Goal: Transaction & Acquisition: Purchase product/service

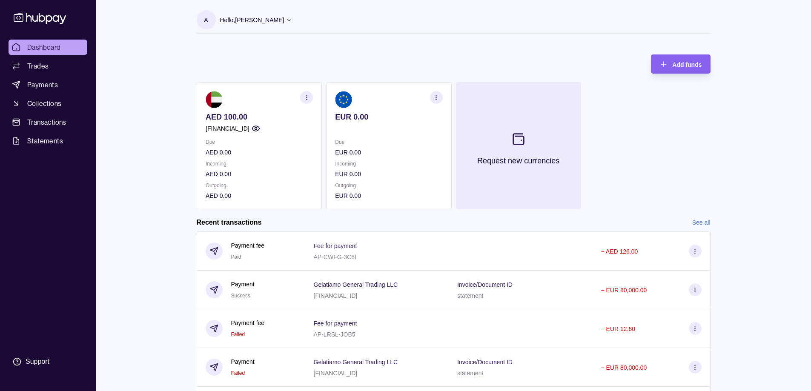
click at [525, 149] on section at bounding box center [518, 139] width 28 height 28
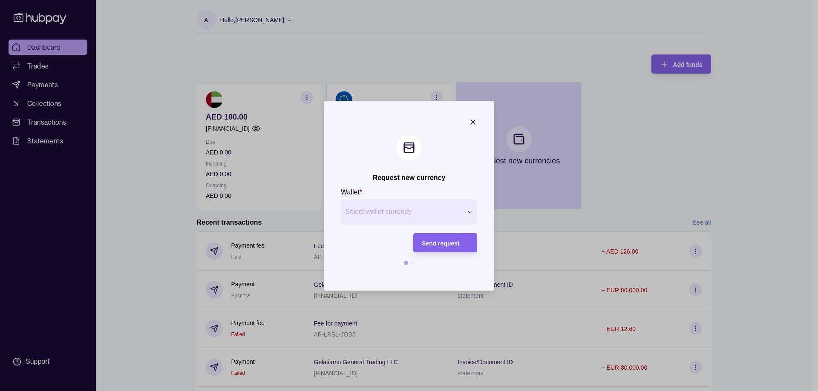
click at [449, 211] on span "Select wallet currency" at bounding box center [403, 212] width 117 height 10
click at [469, 210] on icon "button" at bounding box center [469, 212] width 6 height 6
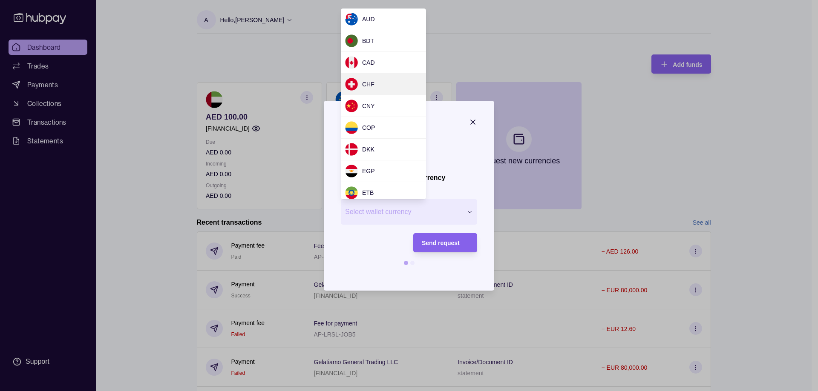
scroll to position [114, 0]
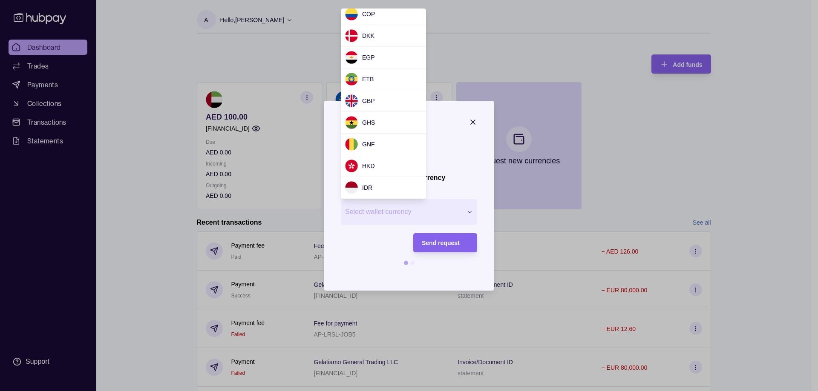
click at [689, 107] on div at bounding box center [409, 195] width 818 height 391
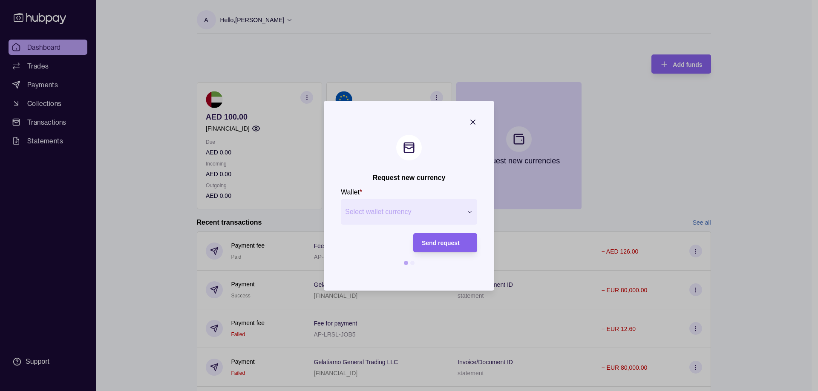
click at [472, 120] on icon "button" at bounding box center [473, 122] width 9 height 9
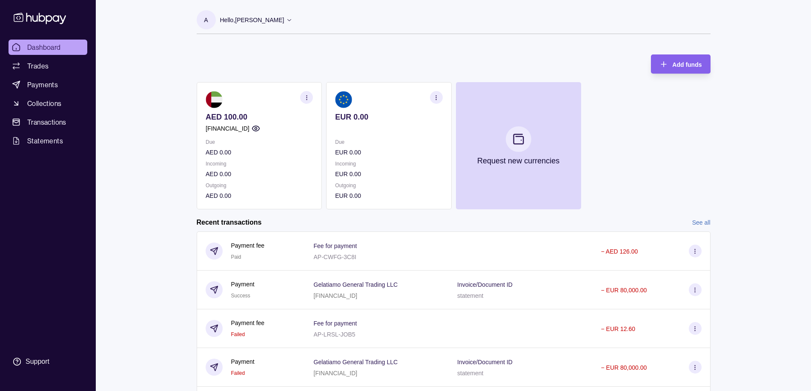
click at [440, 96] on section "button" at bounding box center [436, 97] width 13 height 13
click at [408, 52] on div "Add funds AED 100.00 AE500960000536060000240 Due AED 0.00 Incoming AED 0.00 Out…" at bounding box center [454, 128] width 514 height 164
click at [124, 81] on div "Dashboard Trades Payments Collections Transactions Statements Support A Hello, …" at bounding box center [405, 226] width 811 height 453
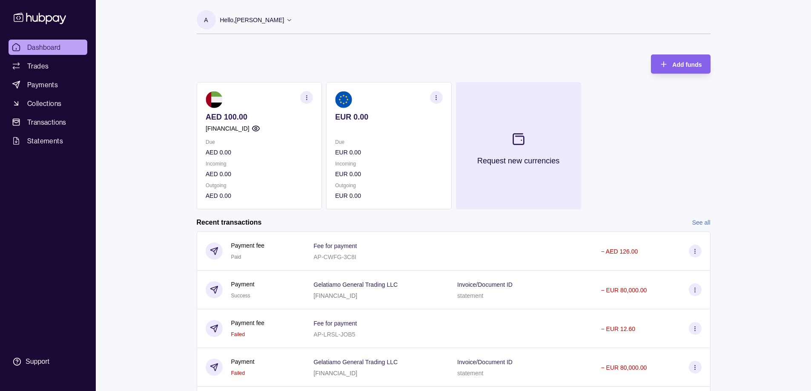
click at [515, 144] on icon at bounding box center [518, 139] width 11 height 11
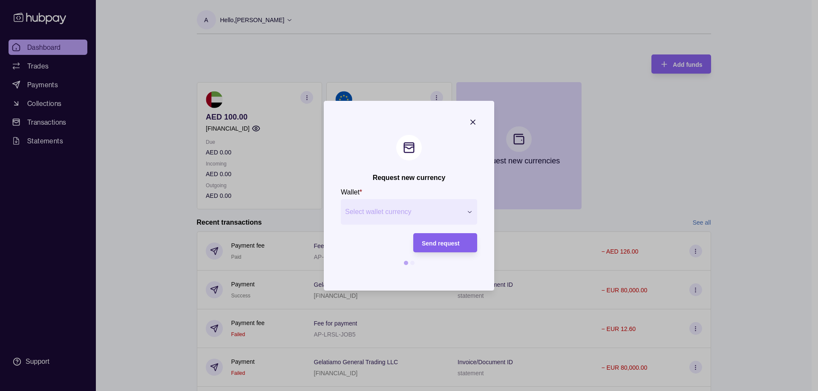
click at [434, 214] on span "Select wallet currency" at bounding box center [403, 212] width 117 height 10
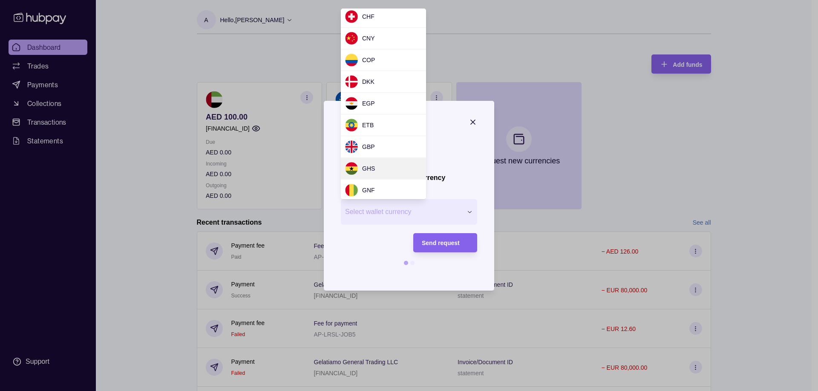
scroll to position [0, 0]
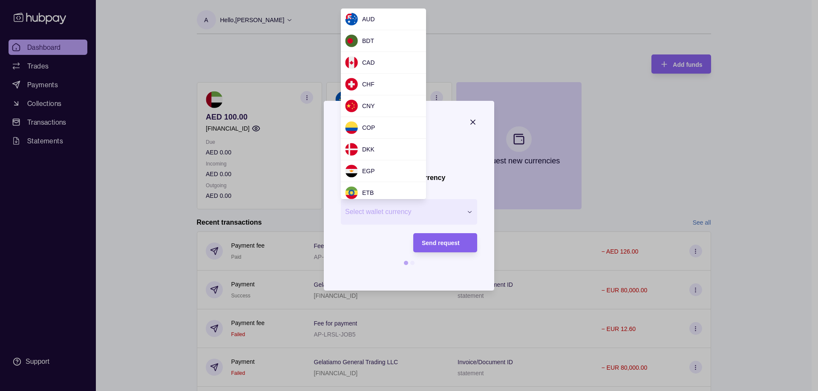
click at [451, 10] on div at bounding box center [409, 195] width 818 height 391
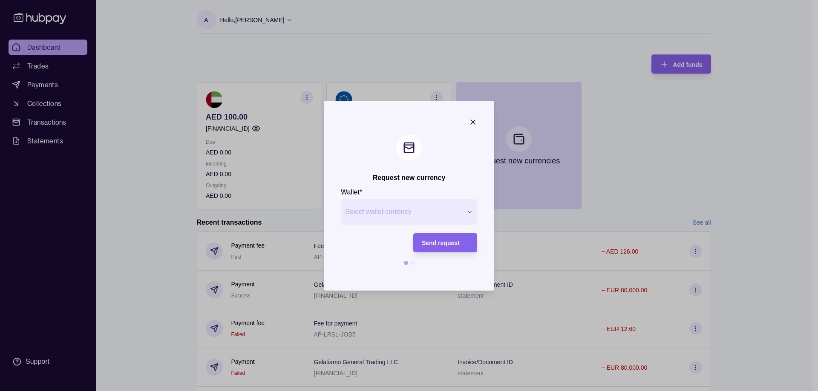
click at [359, 191] on p "Wallet" at bounding box center [350, 192] width 19 height 7
click at [473, 216] on button "Select wallet currency" at bounding box center [409, 212] width 136 height 26
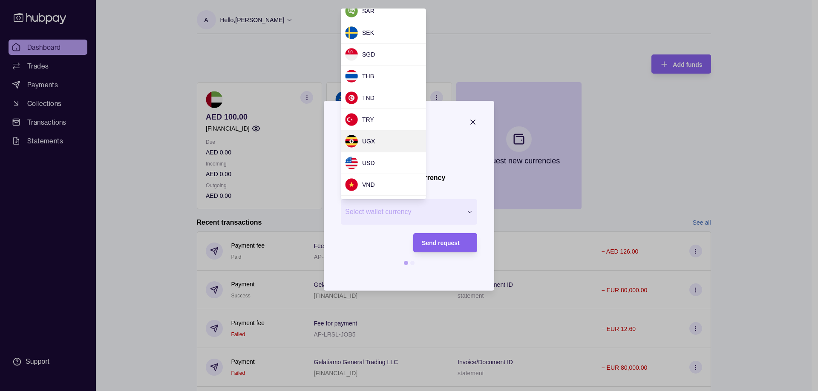
scroll to position [765, 0]
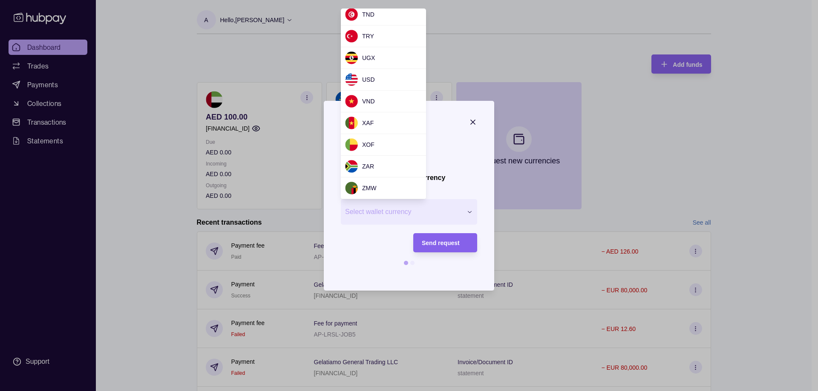
click at [762, 169] on div at bounding box center [409, 195] width 818 height 391
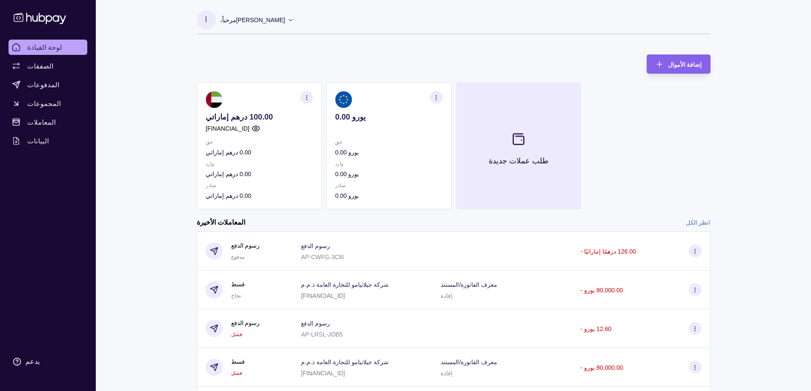
click at [516, 133] on icon at bounding box center [519, 139] width 14 height 14
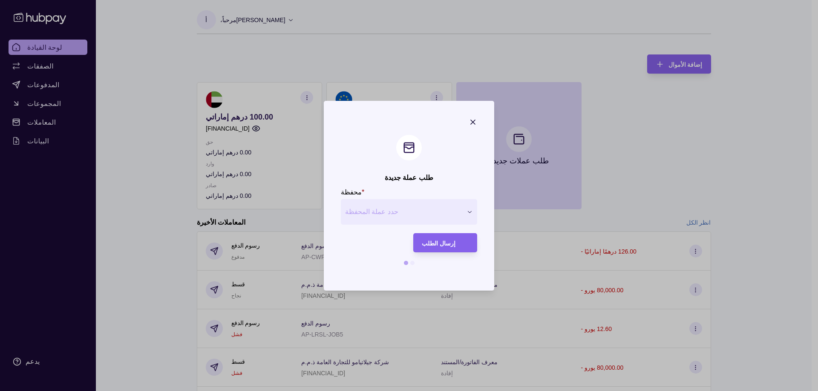
click at [466, 212] on button "حدد عملة المحفظة" at bounding box center [409, 212] width 136 height 26
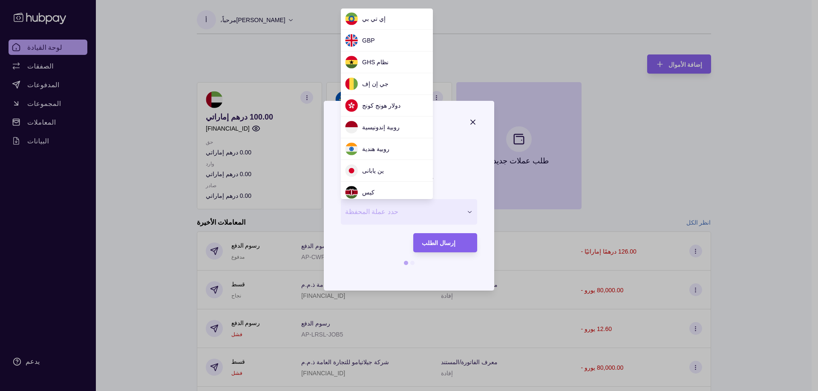
scroll to position [83, 0]
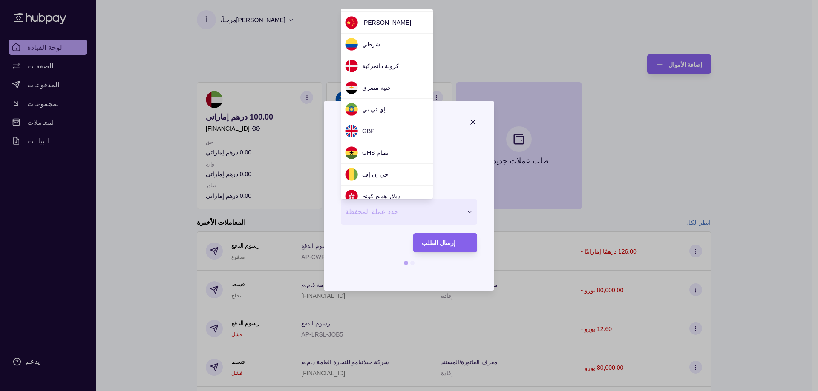
click at [463, 44] on div at bounding box center [409, 195] width 818 height 391
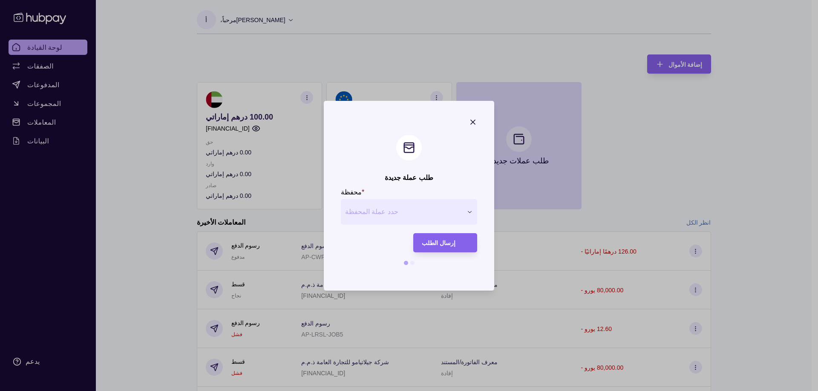
click at [471, 121] on icon "button" at bounding box center [473, 122] width 9 height 9
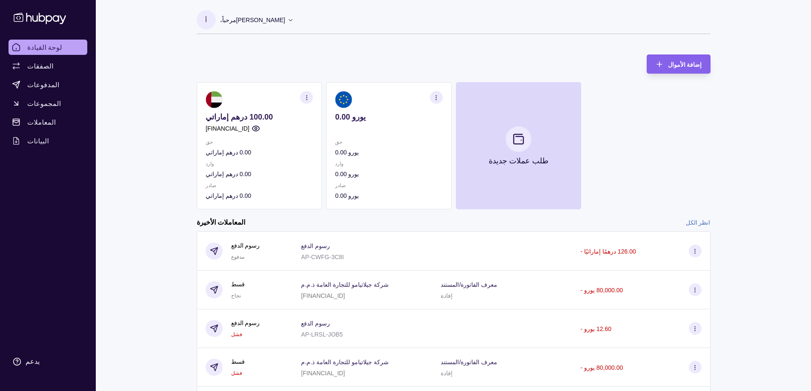
click at [314, 90] on section "100.00 درهم إماراتي AE500960000536060000240 حق 0.00 درهم إماراتي وارد 0.00 درهم…" at bounding box center [259, 145] width 125 height 127
click at [306, 98] on icon "button" at bounding box center [306, 98] width 6 height 6
click at [382, 99] on section at bounding box center [388, 99] width 107 height 17
click at [437, 95] on icon "button" at bounding box center [436, 98] width 6 height 6
click at [383, 174] on p "يورو 0.00" at bounding box center [388, 174] width 107 height 9
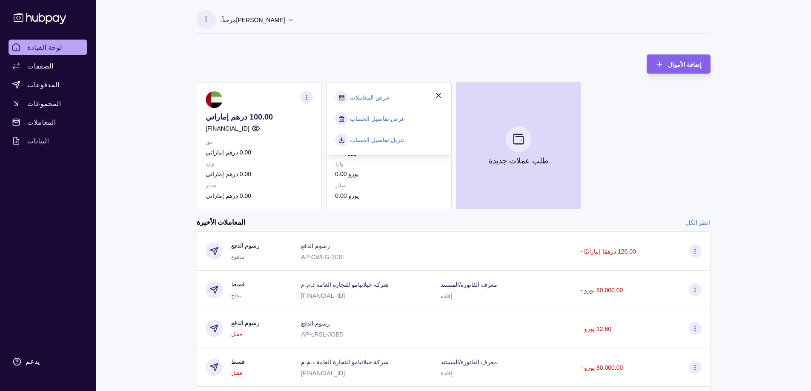
drag, startPoint x: 225, startPoint y: 31, endPoint x: 208, endPoint y: 54, distance: 28.0
click at [225, 32] on div "أ مرحباً، عبدالله سالم" at bounding box center [245, 21] width 97 height 23
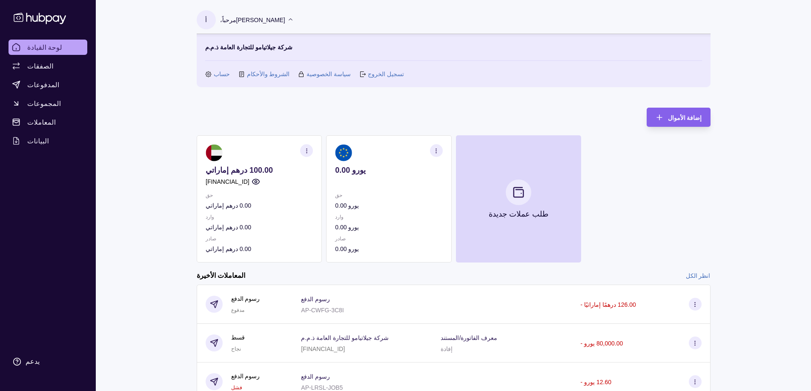
click at [106, 106] on div "لوحة القيادة الصفقات المدفوعات المجموعات المعاملات البيانات يدعم أ مرحباً، عبدا…" at bounding box center [405, 253] width 811 height 506
click at [54, 66] on link "الصفقات" at bounding box center [48, 65] width 79 height 15
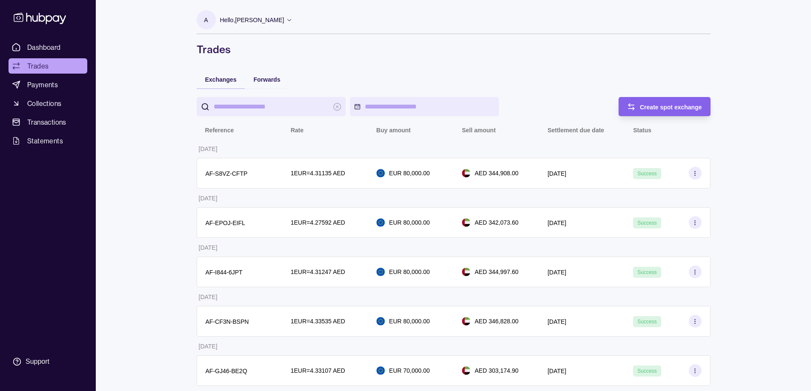
drag, startPoint x: 538, startPoint y: 70, endPoint x: 566, endPoint y: 63, distance: 29.0
click at [539, 70] on div "Exchanges Forwards Create spot exchange Reference Rate Buy amount Sell amount S…" at bounding box center [454, 371] width 514 height 602
click at [47, 122] on span "Transactions" at bounding box center [46, 122] width 39 height 10
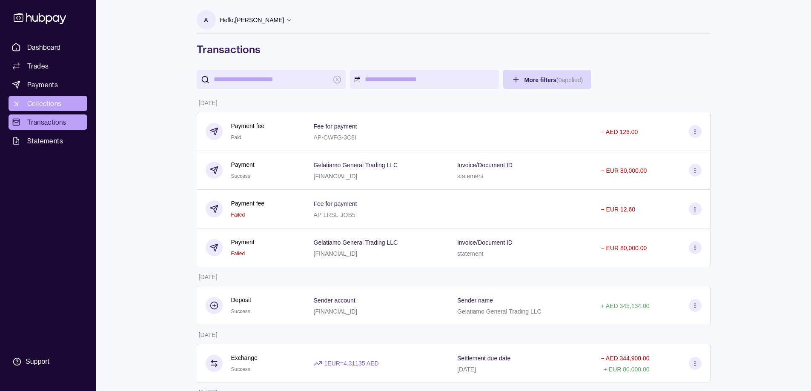
click at [46, 104] on span "Collections" at bounding box center [44, 103] width 34 height 10
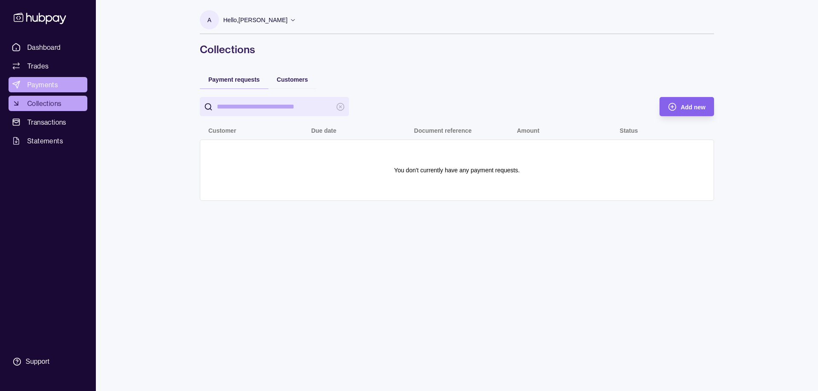
click at [45, 81] on span "Payments" at bounding box center [42, 85] width 31 height 10
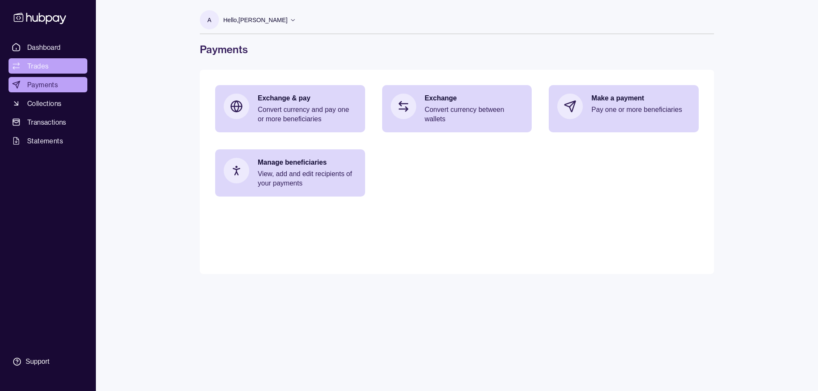
click at [48, 67] on span "Trades" at bounding box center [37, 66] width 21 height 10
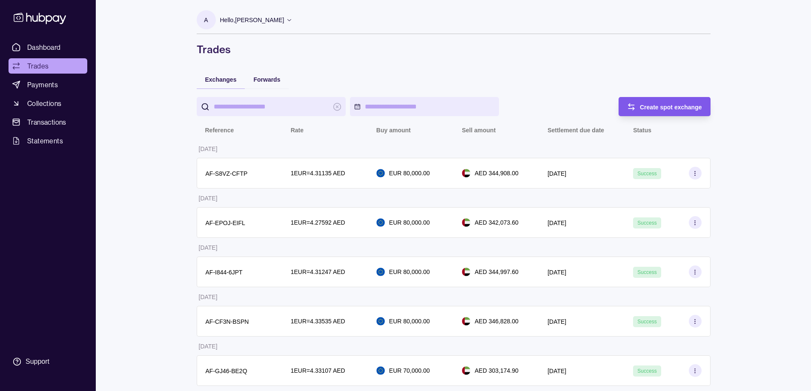
click at [663, 109] on span "Create spot exchange" at bounding box center [671, 107] width 62 height 7
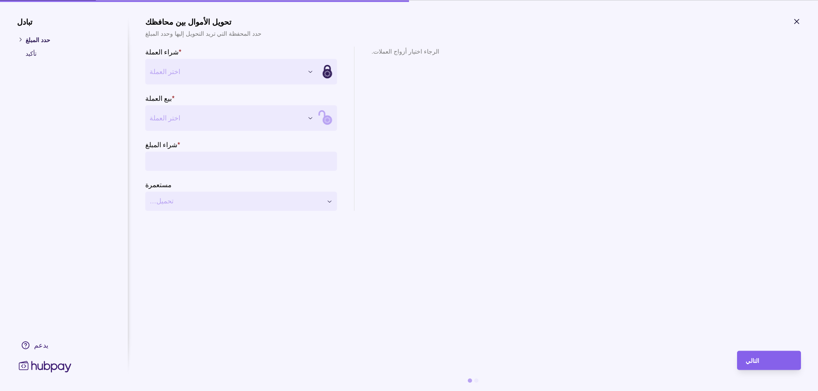
click at [796, 21] on icon "button" at bounding box center [796, 21] width 4 height 4
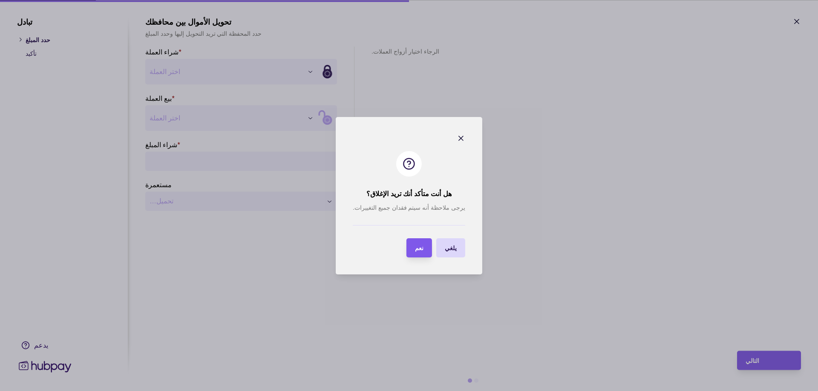
click at [421, 250] on section "نعم" at bounding box center [419, 248] width 26 height 19
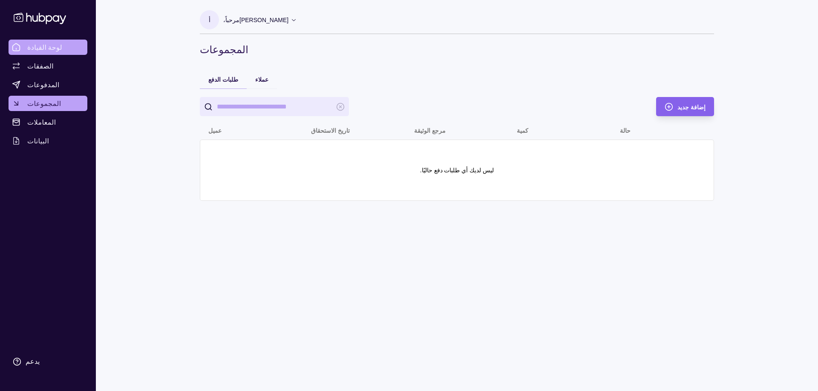
click at [39, 43] on font "لوحة القيادة" at bounding box center [44, 47] width 35 height 9
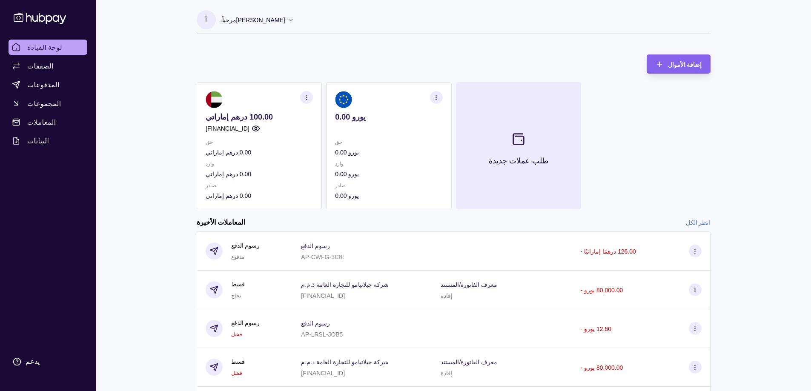
click at [516, 150] on section at bounding box center [518, 139] width 28 height 28
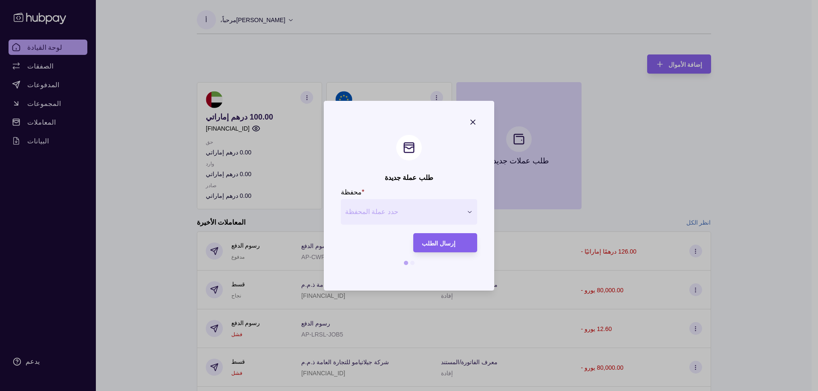
click at [404, 218] on button "حدد عملة المحفظة" at bounding box center [409, 212] width 136 height 26
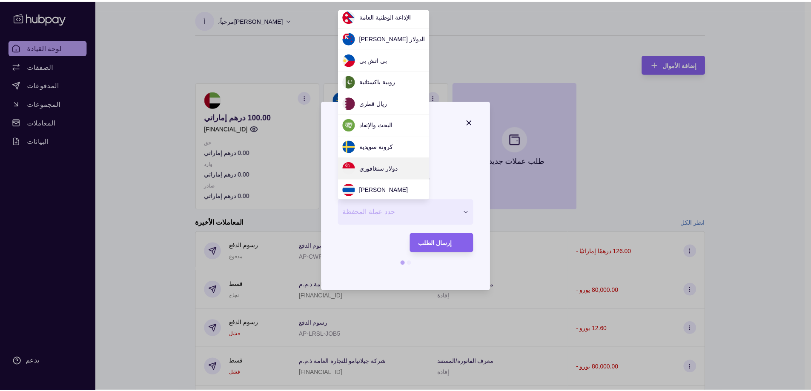
scroll to position [765, 0]
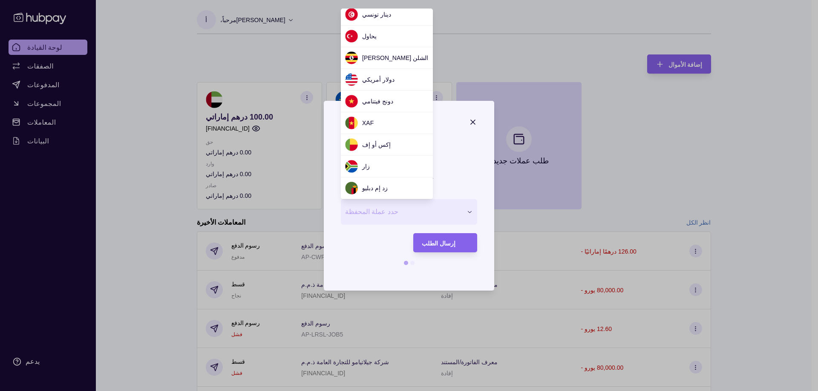
click at [683, 145] on div at bounding box center [409, 195] width 818 height 391
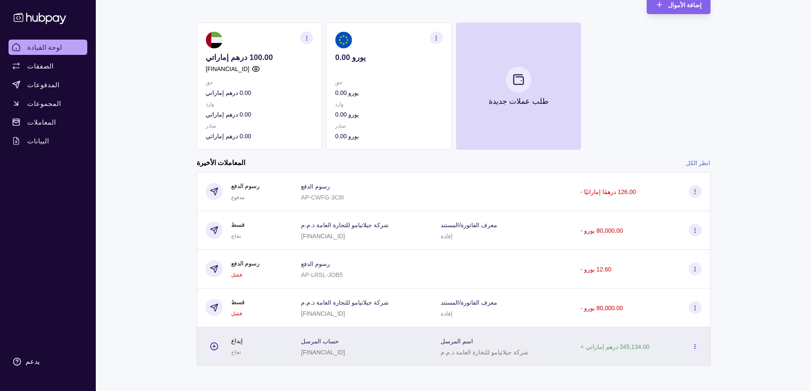
scroll to position [62, 0]
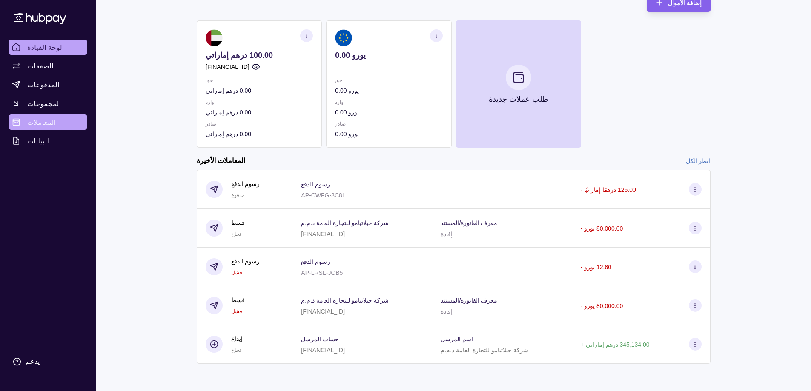
click at [39, 123] on font "المعاملات" at bounding box center [41, 122] width 29 height 9
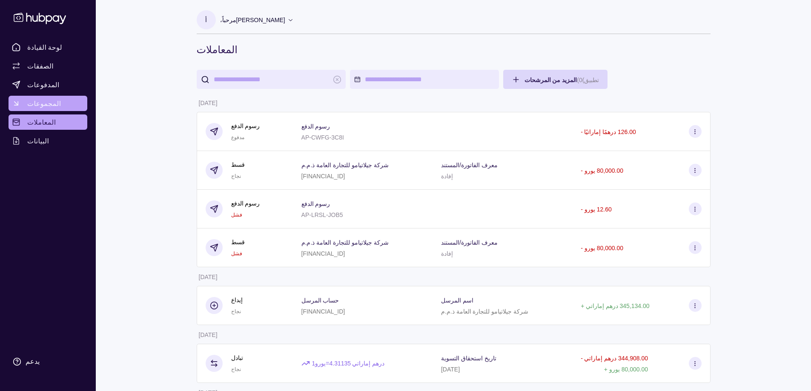
click at [36, 99] on span "المجموعات" at bounding box center [44, 103] width 34 height 10
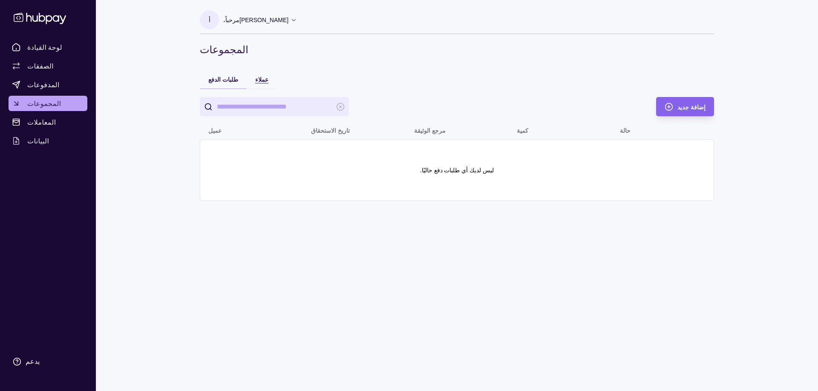
click at [255, 81] on font "عملاء" at bounding box center [261, 79] width 13 height 7
click at [213, 78] on font "طلبات الدفع" at bounding box center [223, 79] width 30 height 7
click at [49, 85] on font "المدفوعات" at bounding box center [43, 85] width 32 height 9
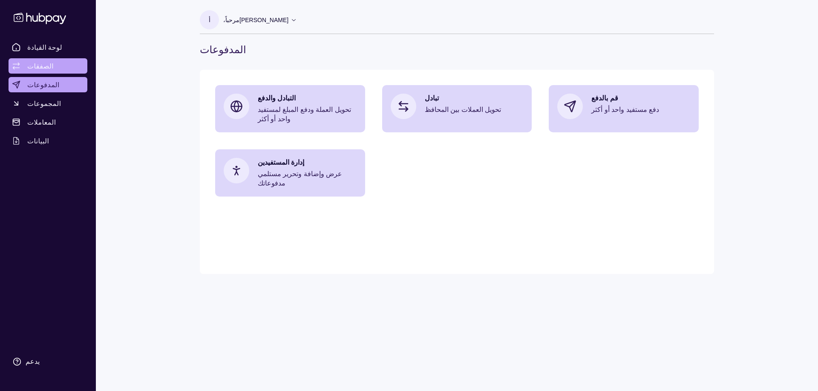
click at [54, 67] on link "الصفقات" at bounding box center [48, 65] width 79 height 15
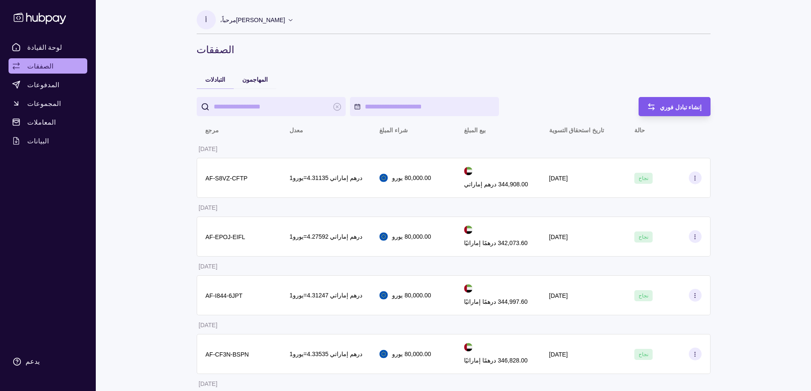
click at [670, 105] on font "إنشاء تبادل فوري" at bounding box center [681, 107] width 42 height 7
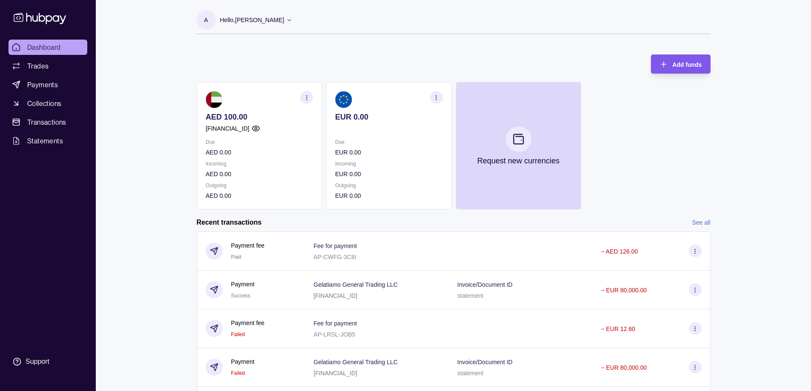
click at [680, 67] on span "Add funds" at bounding box center [687, 64] width 29 height 7
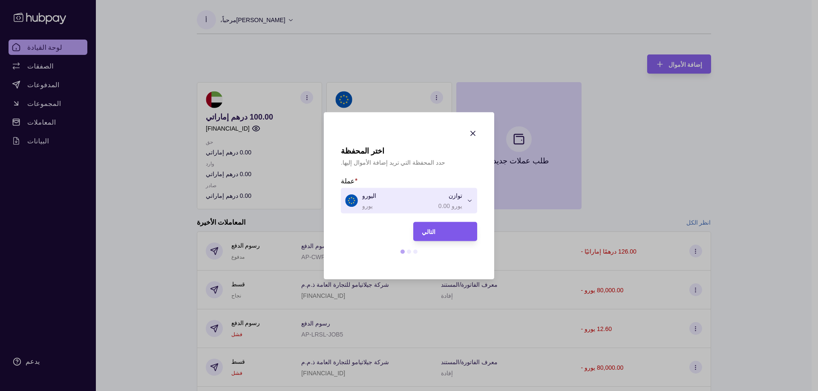
click at [459, 230] on div "التالي" at bounding box center [445, 232] width 47 height 10
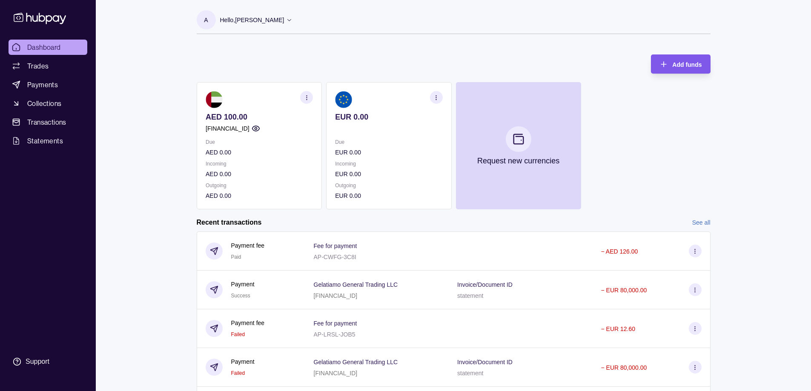
click at [685, 67] on span "Add funds" at bounding box center [687, 64] width 29 height 7
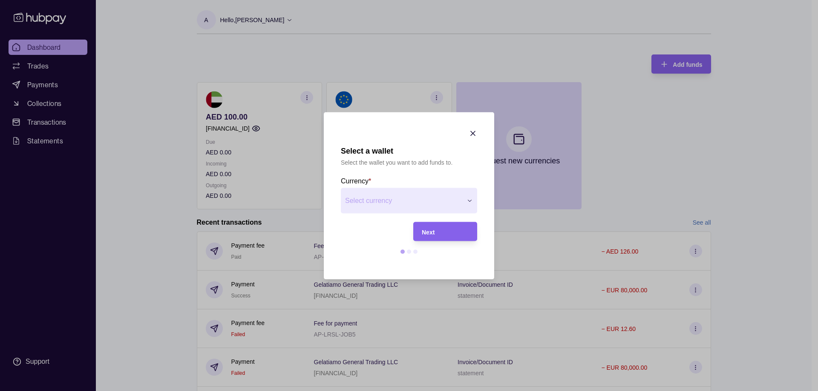
click at [444, 235] on div "Next" at bounding box center [445, 232] width 47 height 10
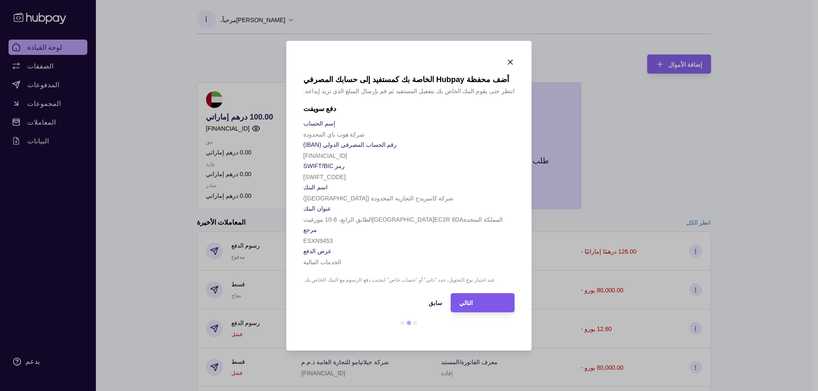
click at [459, 308] on div "التالي" at bounding box center [482, 303] width 47 height 10
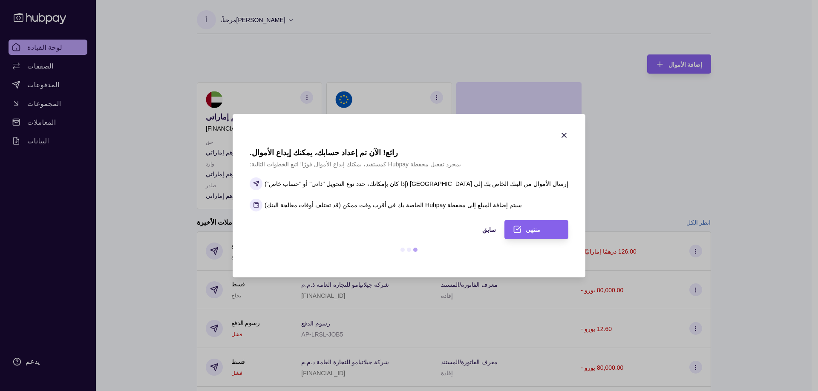
click at [560, 133] on icon "button" at bounding box center [564, 135] width 9 height 9
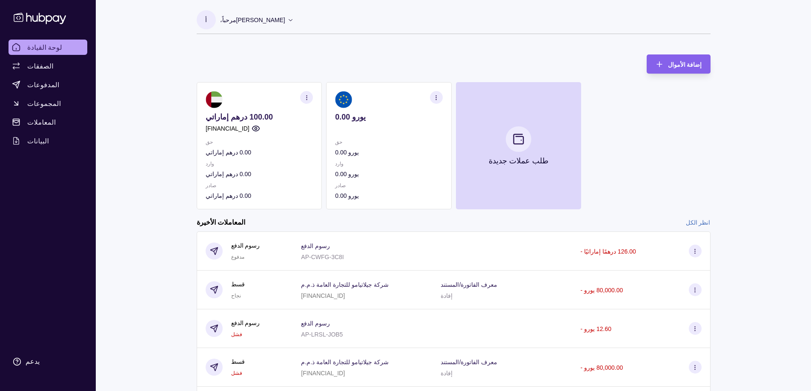
click at [663, 110] on div "100.00 درهم إماراتي [FINANCIAL_ID] حق 0.00 درهم إماراتي وارد 0.00 درهم إماراتي …" at bounding box center [454, 145] width 514 height 127
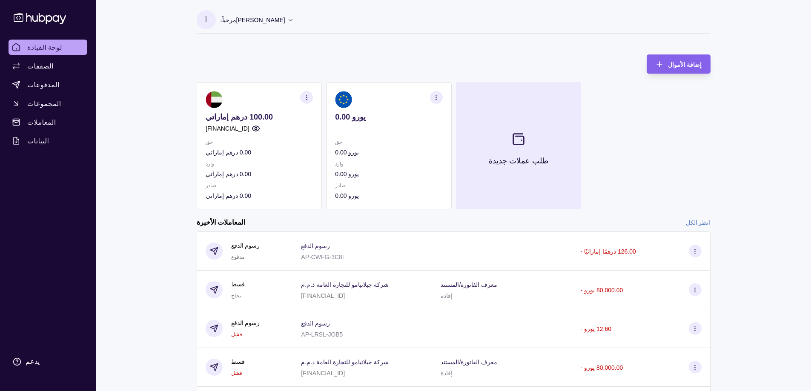
click at [526, 147] on section at bounding box center [518, 139] width 28 height 28
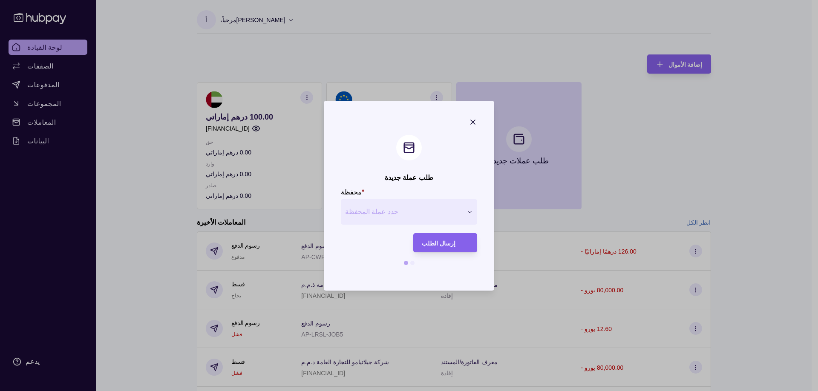
click at [473, 119] on icon "button" at bounding box center [473, 122] width 9 height 9
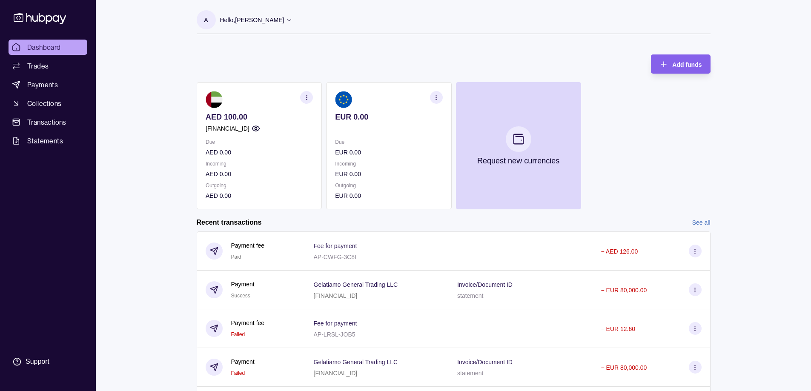
click at [690, 154] on div "AED 100.00 [FINANCIAL_ID] Due AED 0.00 Incoming AED 0.00 Outgoing AED 0.00 EUR …" at bounding box center [454, 145] width 514 height 127
click at [688, 63] on span "Add funds" at bounding box center [687, 64] width 29 height 7
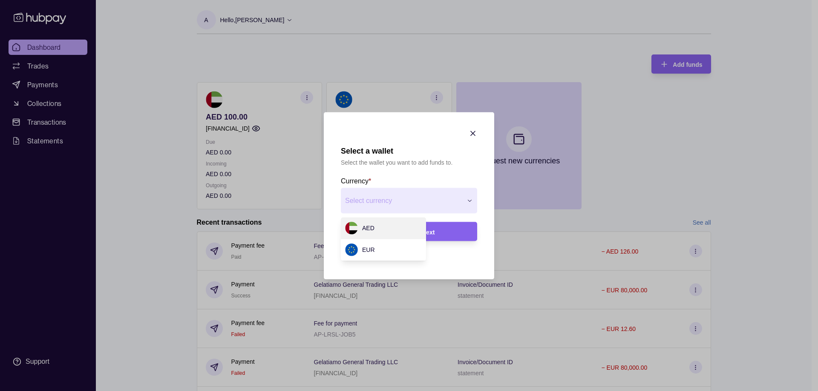
click at [449, 233] on div "Next" at bounding box center [445, 232] width 47 height 10
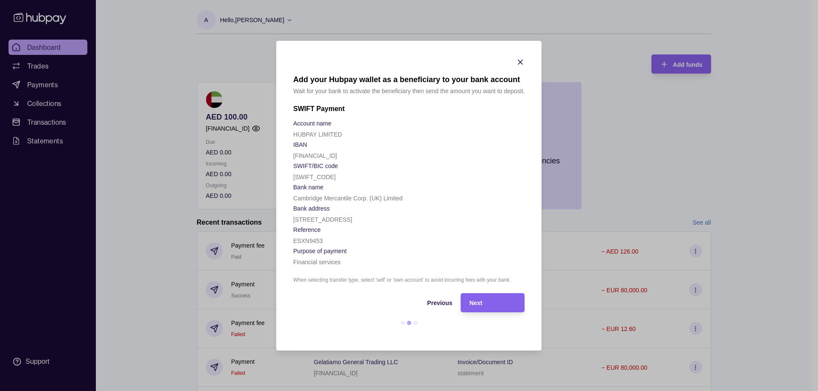
click at [478, 307] on span "Next" at bounding box center [475, 303] width 13 height 7
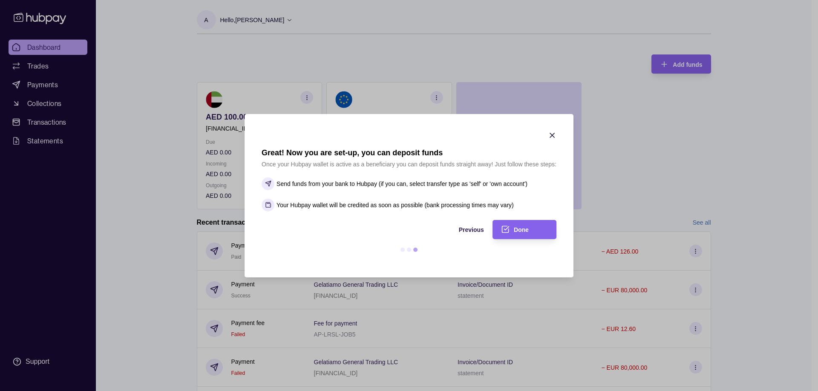
click at [555, 133] on icon "button" at bounding box center [552, 135] width 9 height 9
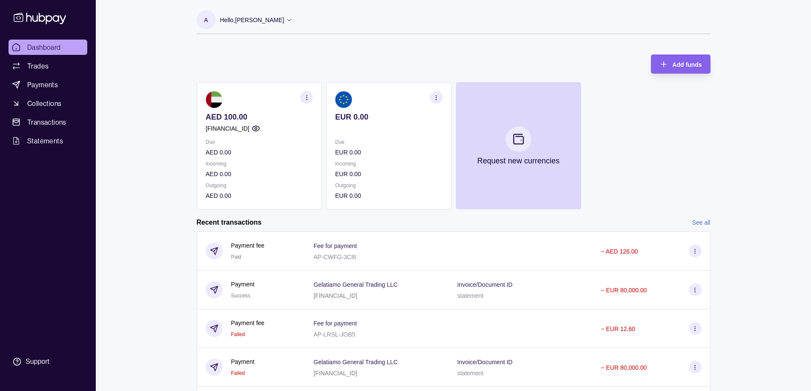
click at [648, 123] on div "AED 100.00 [FINANCIAL_ID] Due AED 0.00 Incoming AED 0.00 Outgoing AED 0.00 EUR …" at bounding box center [454, 145] width 514 height 127
drag, startPoint x: 32, startPoint y: 68, endPoint x: 37, endPoint y: 69, distance: 5.7
click at [32, 68] on span "Trades" at bounding box center [37, 66] width 21 height 10
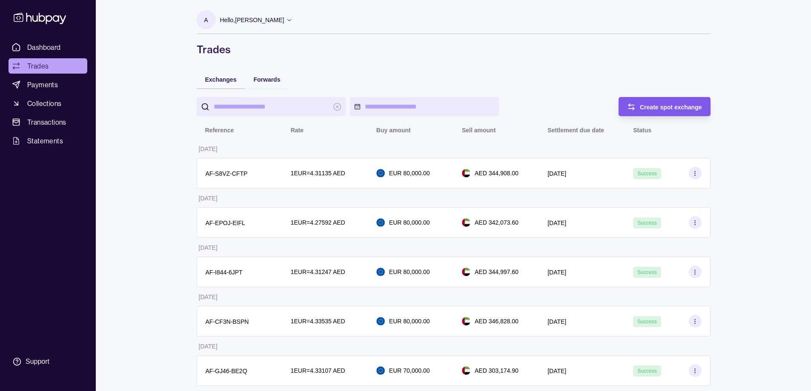
click at [673, 106] on span "Create spot exchange" at bounding box center [671, 107] width 62 height 7
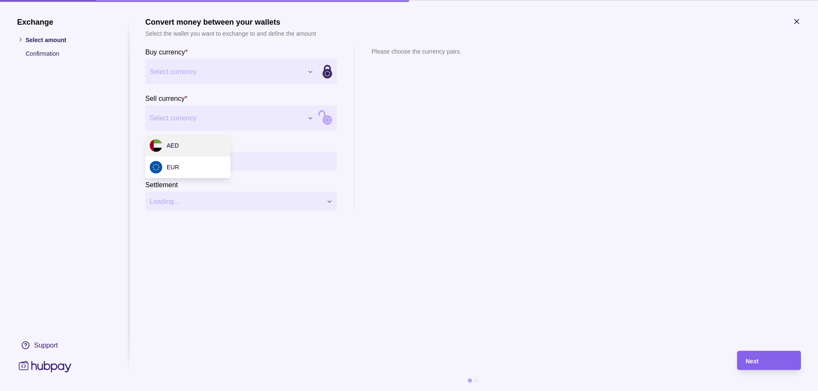
click at [214, 159] on input "Buy amount *" at bounding box center [250, 161] width 166 height 19
type input "*"
click at [216, 252] on section "Convert money between your wallets Select the wallet you want to exchange to an…" at bounding box center [473, 179] width 656 height 325
click at [517, 228] on section "Convert money between your wallets Select the wallet you want to exchange to an…" at bounding box center [473, 179] width 656 height 325
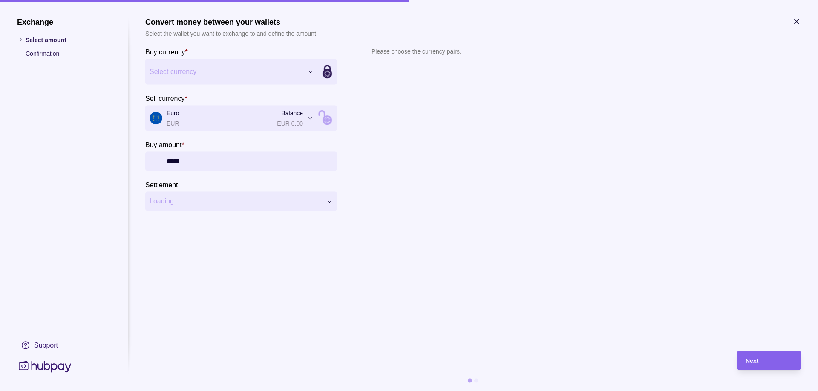
click at [478, 210] on div "Buy currency * Select currency *** *** Sell currency * Euro EUR Balance EUR 0.0…" at bounding box center [473, 128] width 656 height 164
click at [743, 358] on div "Next" at bounding box center [763, 360] width 60 height 19
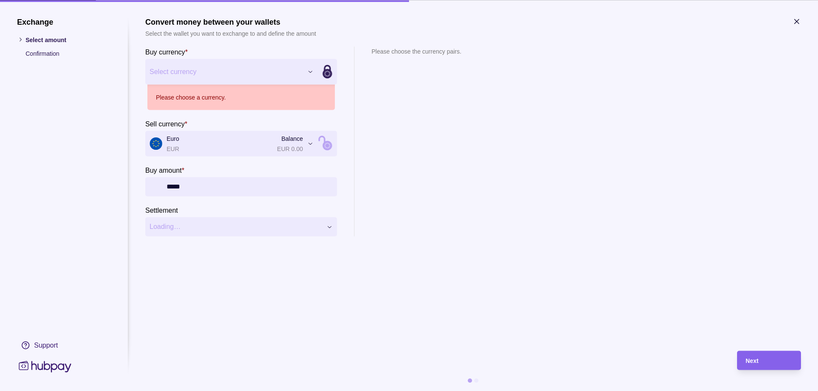
click at [420, 140] on section "Please choose the currency pairs." at bounding box center [416, 141] width 90 height 190
type input "********"
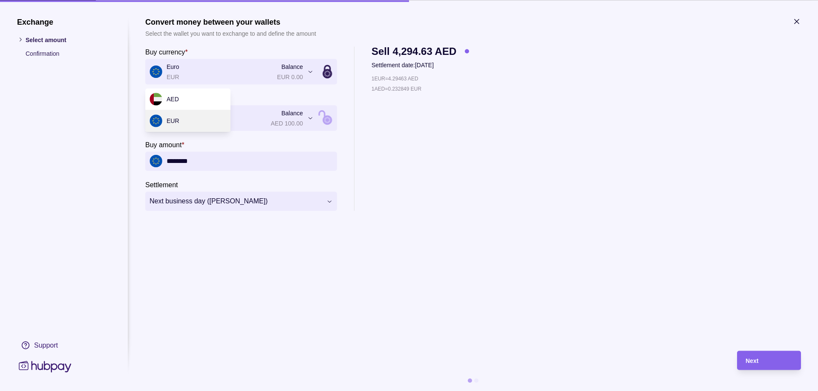
click at [799, 20] on icon "button" at bounding box center [796, 21] width 9 height 9
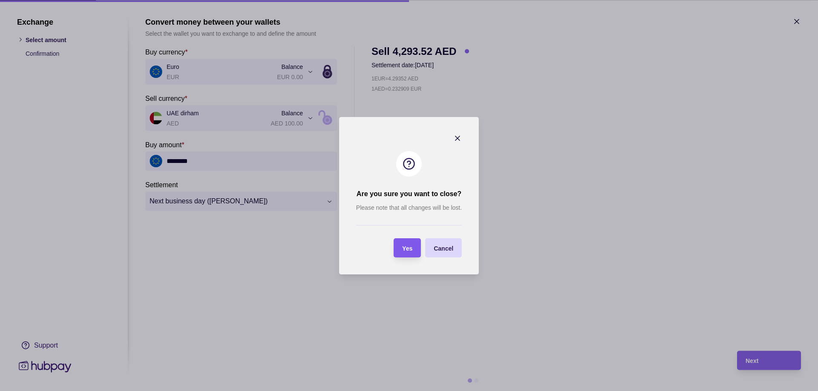
click at [412, 247] on span "Yes" at bounding box center [407, 248] width 10 height 7
